Goal: Find specific page/section: Find specific page/section

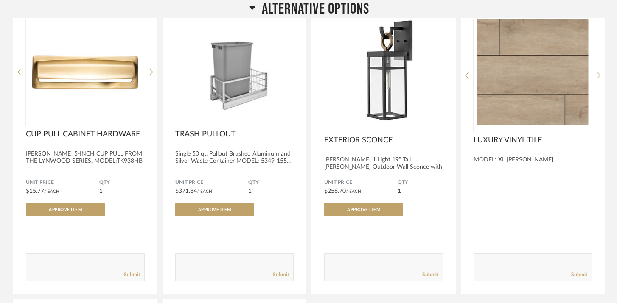
scroll to position [5904, 0]
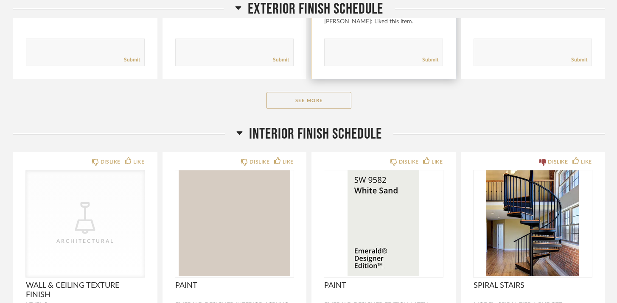
scroll to position [380, 0]
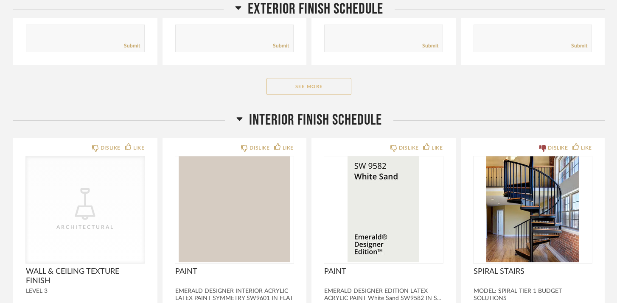
click at [323, 93] on button "See More" at bounding box center [309, 86] width 85 height 17
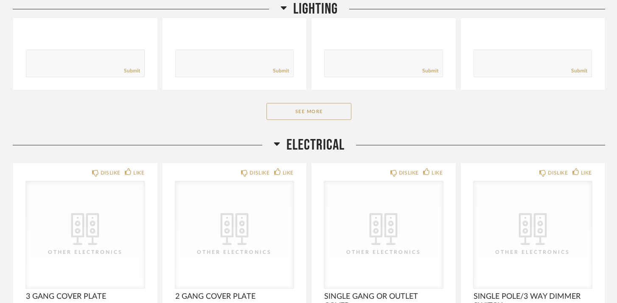
scroll to position [1627, 0]
click at [317, 115] on button "See More" at bounding box center [309, 111] width 85 height 17
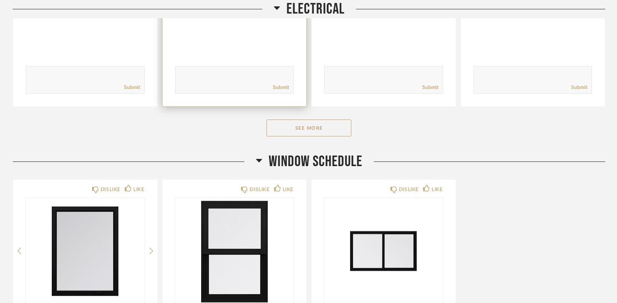
scroll to position [2559, 0]
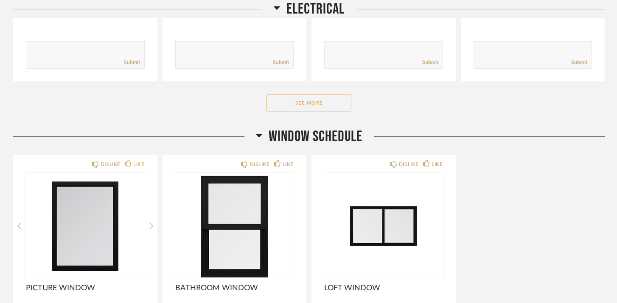
click at [301, 105] on button "See More" at bounding box center [309, 103] width 85 height 17
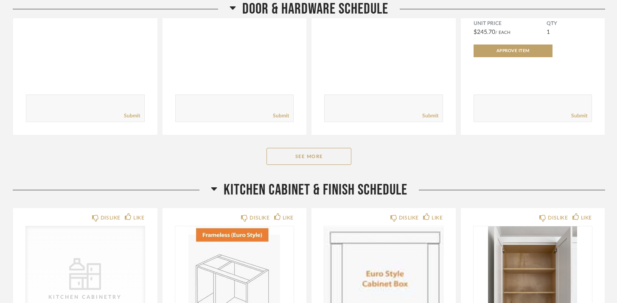
scroll to position [3756, 0]
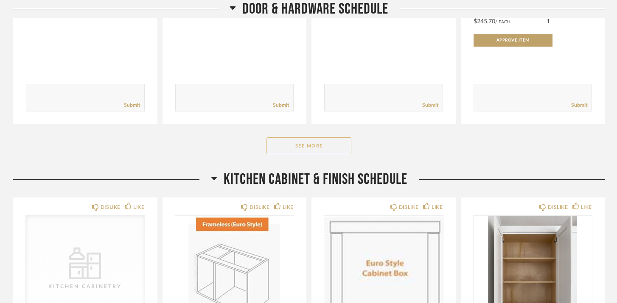
click at [298, 146] on button "See More" at bounding box center [309, 146] width 85 height 17
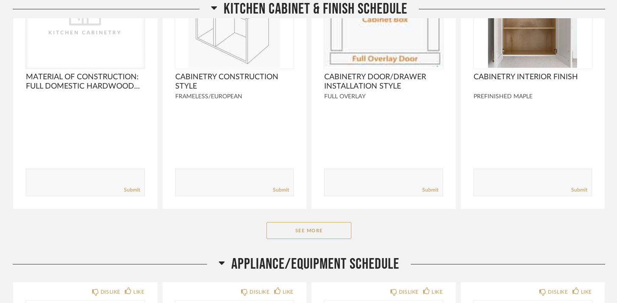
scroll to position [4304, 0]
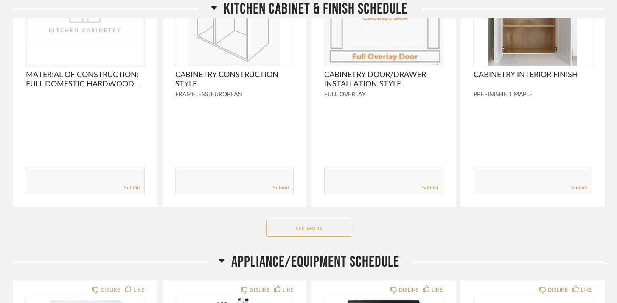
click at [320, 229] on button "See More" at bounding box center [309, 228] width 85 height 17
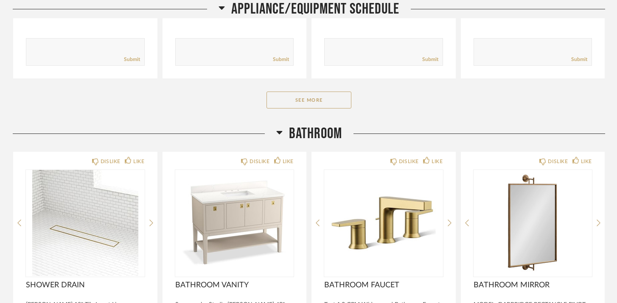
scroll to position [5973, 0]
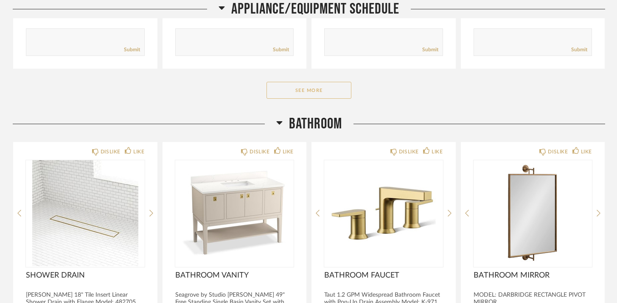
click at [316, 94] on button "See More" at bounding box center [309, 90] width 85 height 17
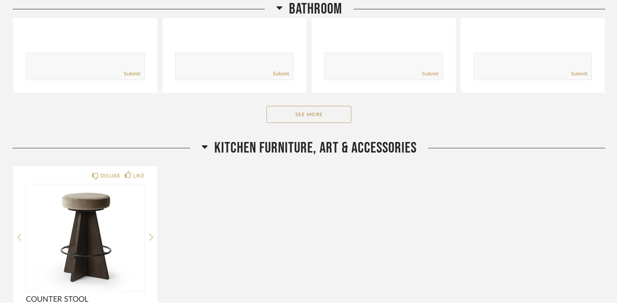
scroll to position [6901, 0]
click at [311, 122] on button "See More" at bounding box center [309, 114] width 85 height 17
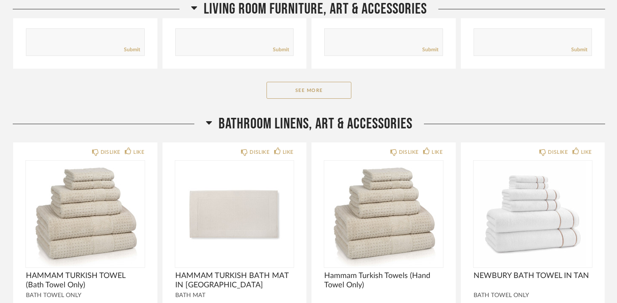
scroll to position [8502, 0]
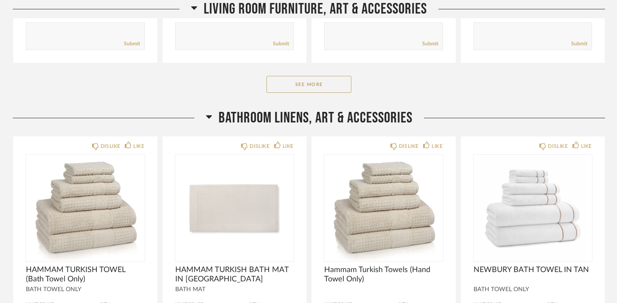
click at [277, 93] on button "See More" at bounding box center [309, 84] width 85 height 17
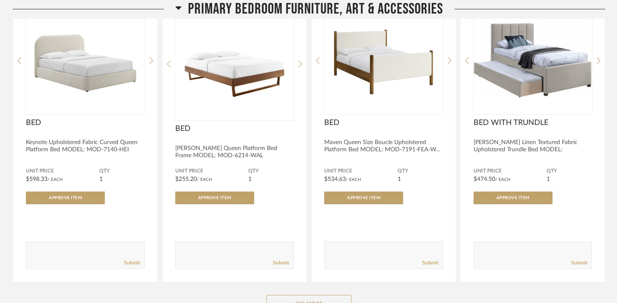
scroll to position [10168, 0]
